Goal: Task Accomplishment & Management: Manage account settings

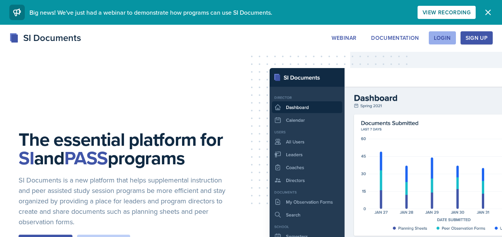
click at [438, 42] on button "Login" at bounding box center [442, 37] width 27 height 13
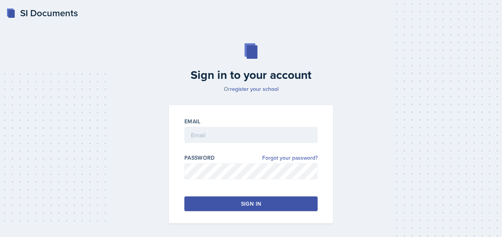
click at [267, 125] on div "Email" at bounding box center [250, 122] width 133 height 8
click at [223, 130] on input "email" at bounding box center [250, 135] width 133 height 16
type input "[EMAIL_ADDRESS][DOMAIN_NAME]"
click at [256, 210] on button "Sign in" at bounding box center [250, 204] width 133 height 15
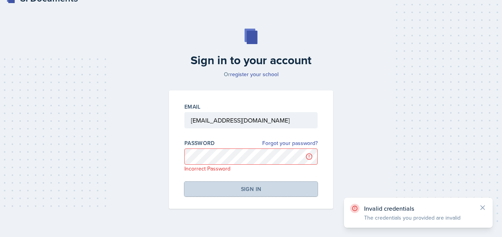
scroll to position [14, 0]
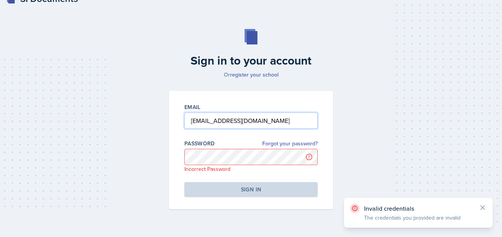
click at [309, 128] on input "[EMAIL_ADDRESS][DOMAIN_NAME]" at bounding box center [250, 121] width 133 height 16
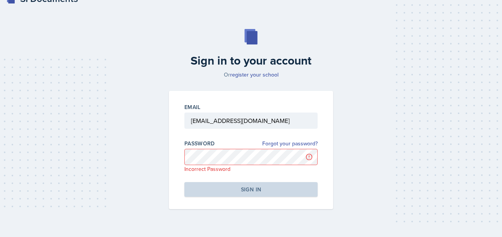
click at [387, 96] on div "Sign in to your account Or register your school Email [EMAIL_ADDRESS][DOMAIN_NA…" at bounding box center [250, 119] width 477 height 230
click at [250, 77] on link "register your school" at bounding box center [254, 75] width 48 height 8
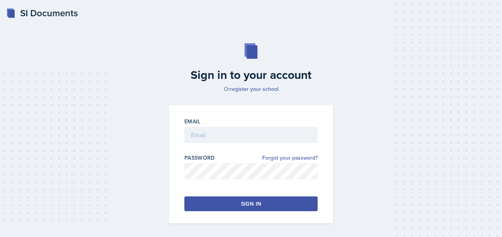
scroll to position [14, 0]
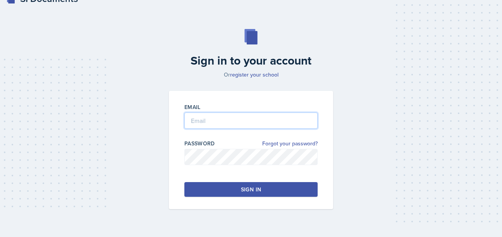
click at [234, 120] on input "email" at bounding box center [250, 121] width 133 height 16
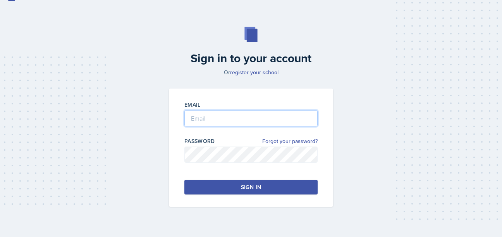
scroll to position [30, 0]
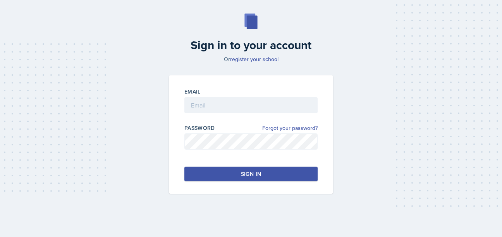
click at [222, 114] on div at bounding box center [250, 117] width 133 height 8
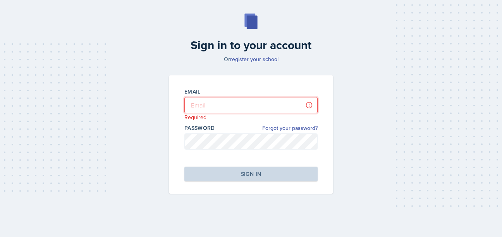
click at [215, 107] on input "email" at bounding box center [250, 105] width 133 height 16
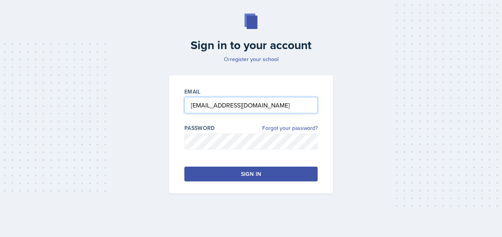
type input "[EMAIL_ADDRESS][DOMAIN_NAME]"
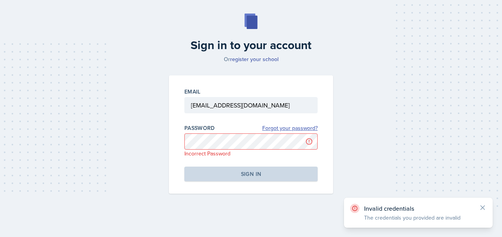
click at [282, 127] on link "Forgot your password?" at bounding box center [289, 128] width 55 height 8
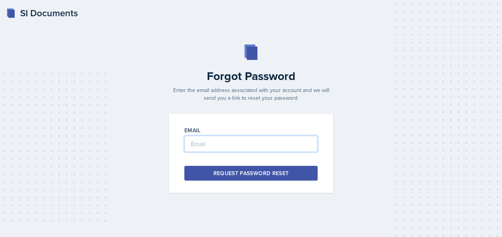
click at [239, 151] on input "email" at bounding box center [250, 144] width 133 height 16
type input "[EMAIL_ADDRESS][DOMAIN_NAME]"
click at [264, 174] on div "Request Password Reset" at bounding box center [251, 174] width 76 height 8
